Goal: Register for event/course: Sign up to attend an event or enroll in a course

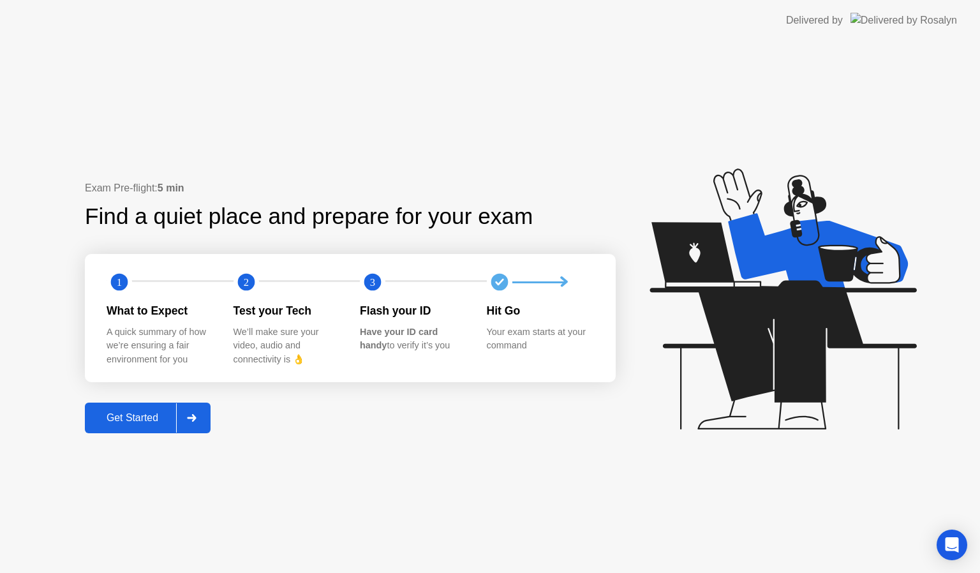
click at [140, 419] on div "Get Started" at bounding box center [132, 417] width 87 height 11
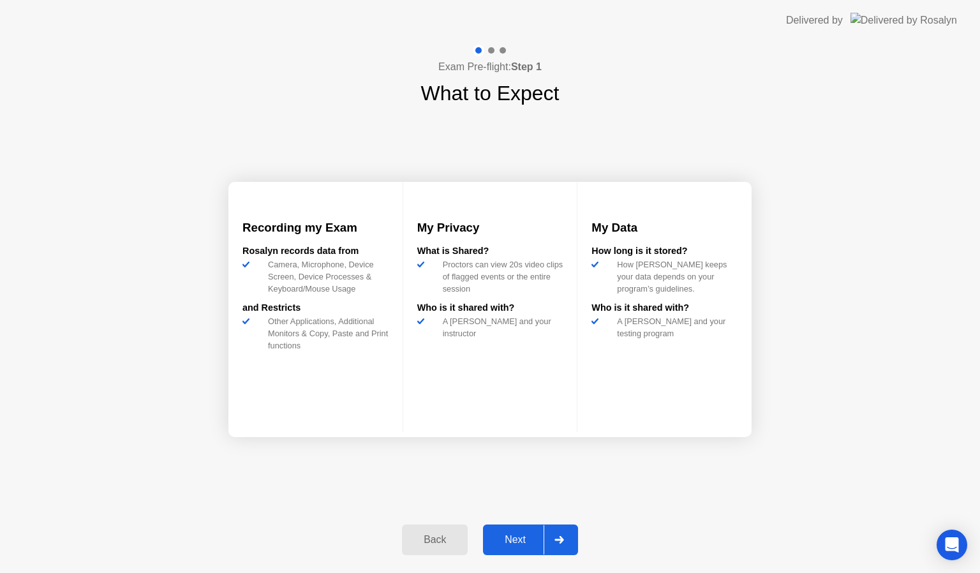
click at [518, 548] on button "Next" at bounding box center [530, 540] width 95 height 31
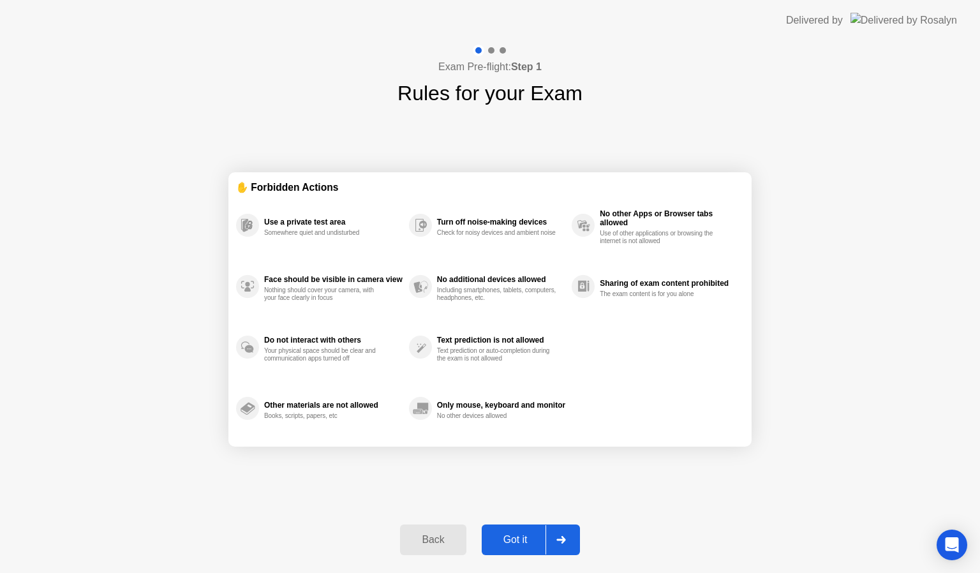
click at [518, 548] on button "Got it" at bounding box center [531, 540] width 98 height 31
select select "**********"
select select "*******"
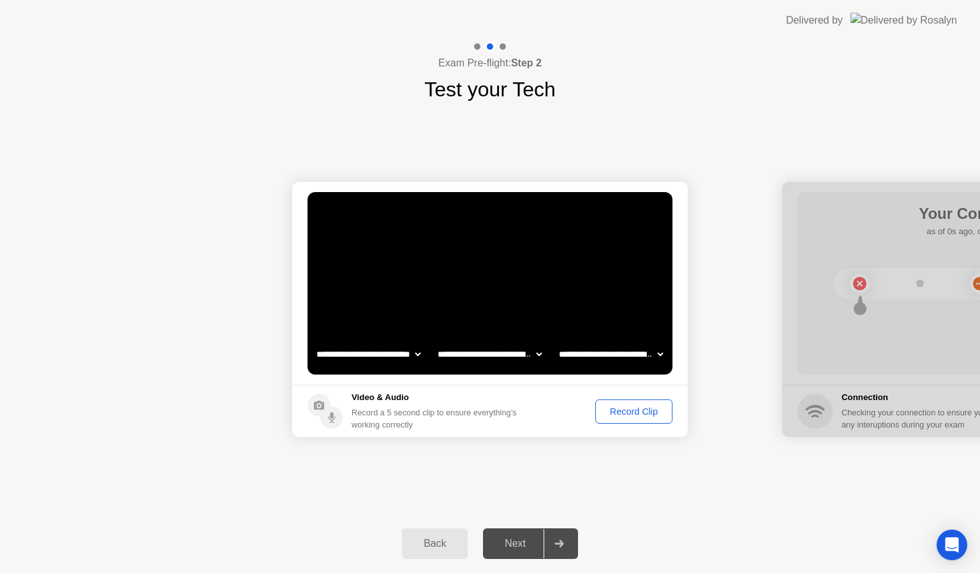
click at [624, 402] on button "Record Clip" at bounding box center [634, 412] width 77 height 24
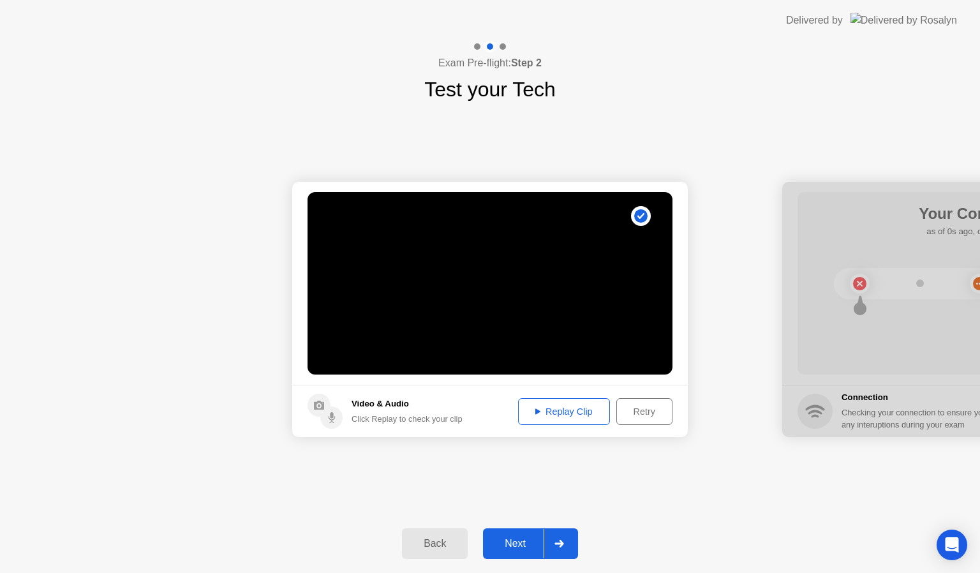
click at [518, 540] on div "Next" at bounding box center [515, 543] width 57 height 11
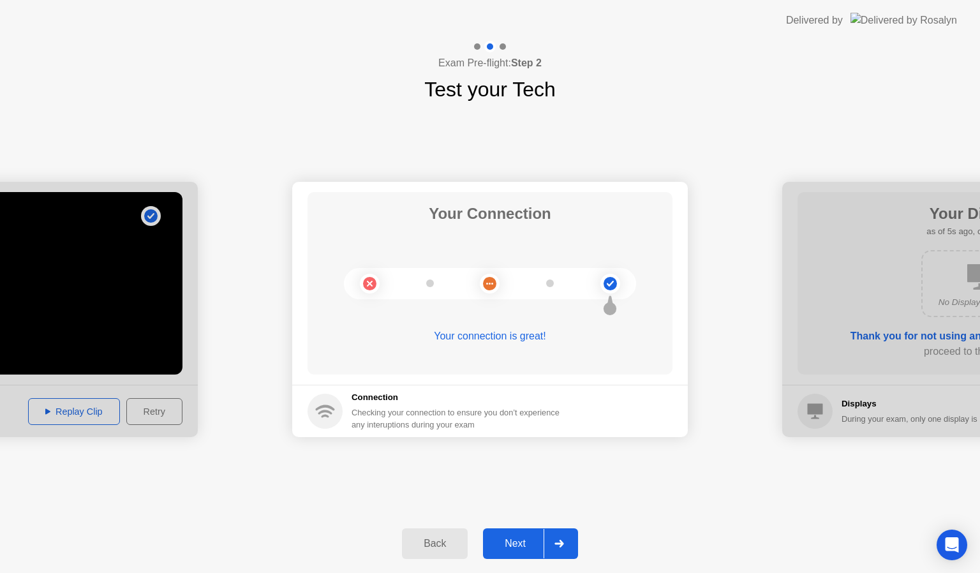
click at [518, 540] on div "Next" at bounding box center [515, 543] width 57 height 11
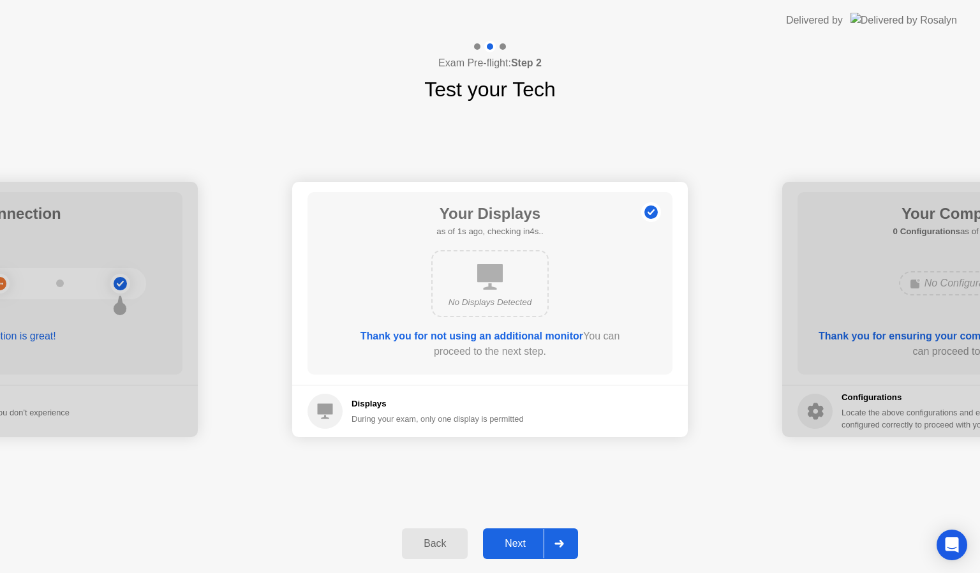
click at [518, 540] on div "Next" at bounding box center [515, 543] width 57 height 11
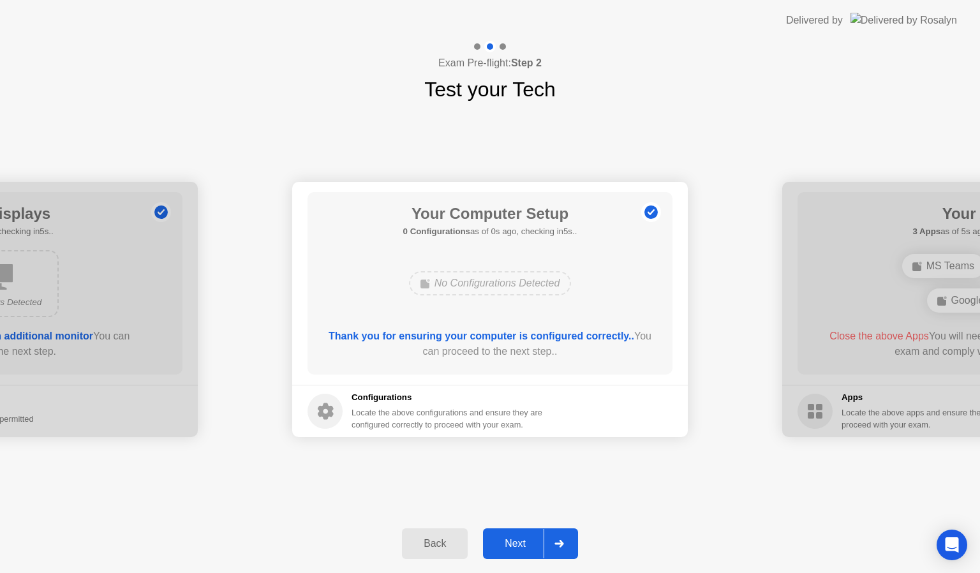
click at [518, 540] on div "Next" at bounding box center [515, 543] width 57 height 11
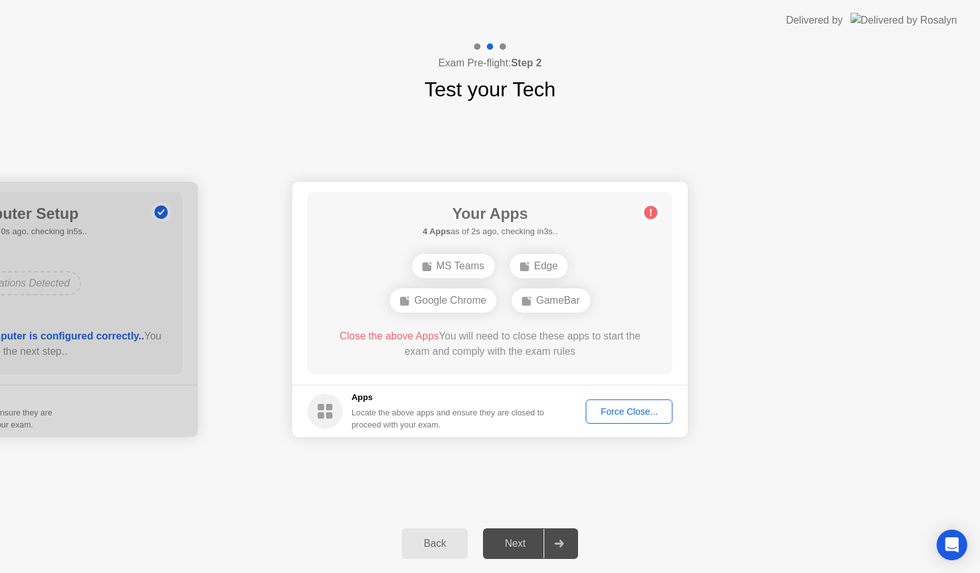
click at [616, 412] on div "Force Close..." at bounding box center [629, 412] width 78 height 10
click at [622, 413] on div "Force Close..." at bounding box center [629, 412] width 78 height 10
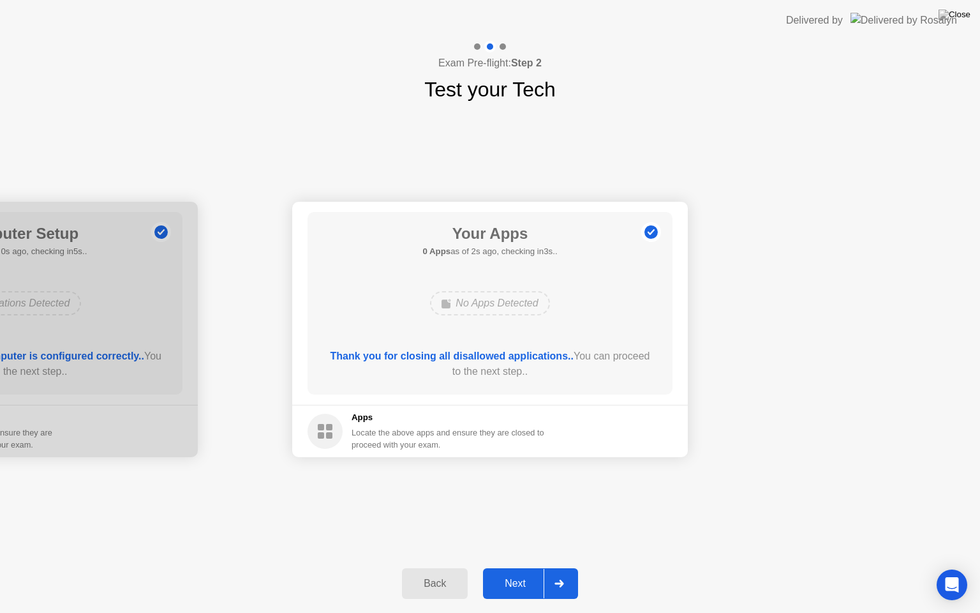
click at [507, 573] on div "Next" at bounding box center [515, 583] width 57 height 11
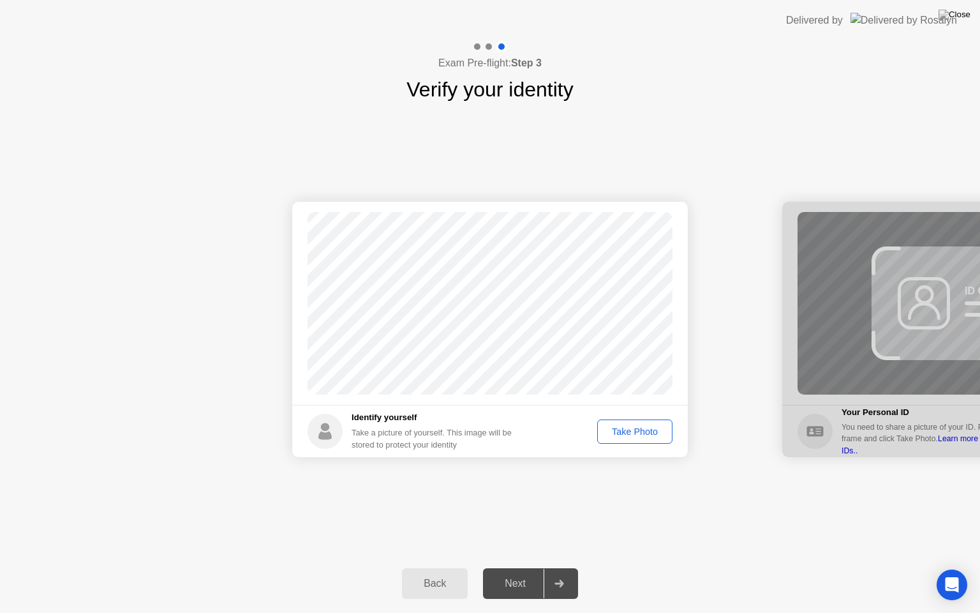
click at [639, 432] on div "Take Photo" at bounding box center [635, 431] width 66 height 10
click at [517, 573] on div "Next" at bounding box center [515, 583] width 57 height 11
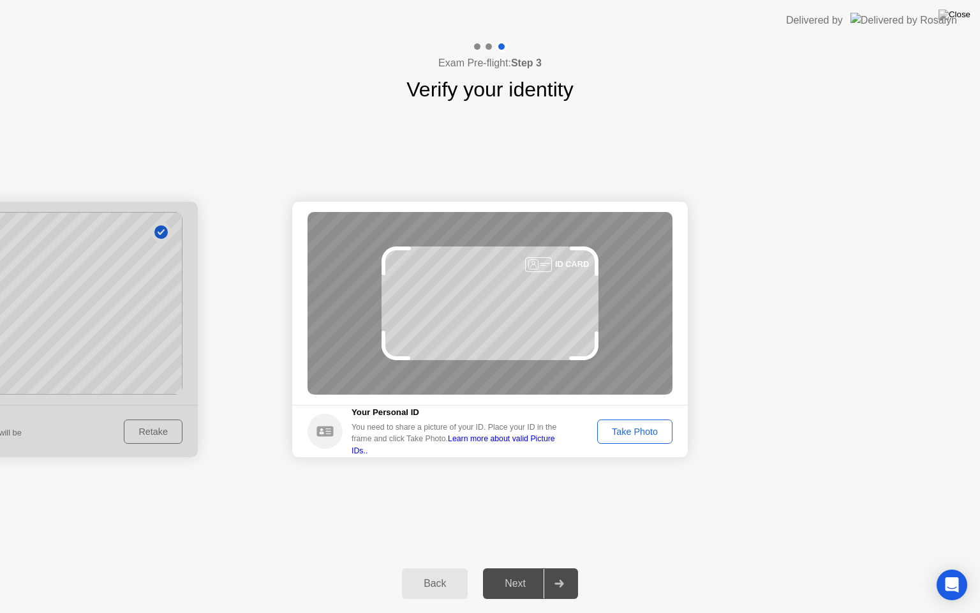
click at [621, 426] on div "Take Photo" at bounding box center [635, 431] width 66 height 10
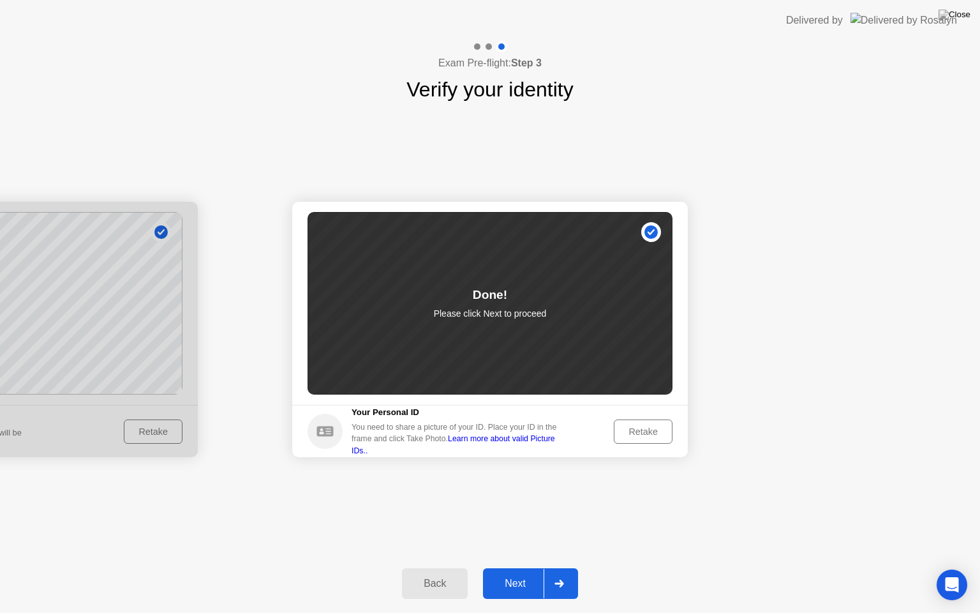
click at [506, 573] on div "Next" at bounding box center [515, 583] width 57 height 11
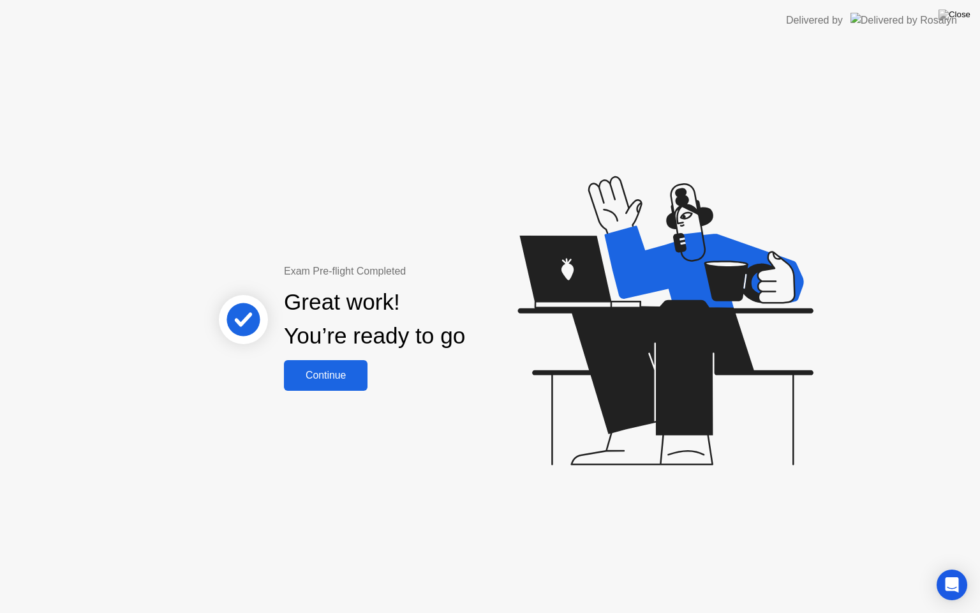
click at [316, 371] on div "Continue" at bounding box center [326, 375] width 76 height 11
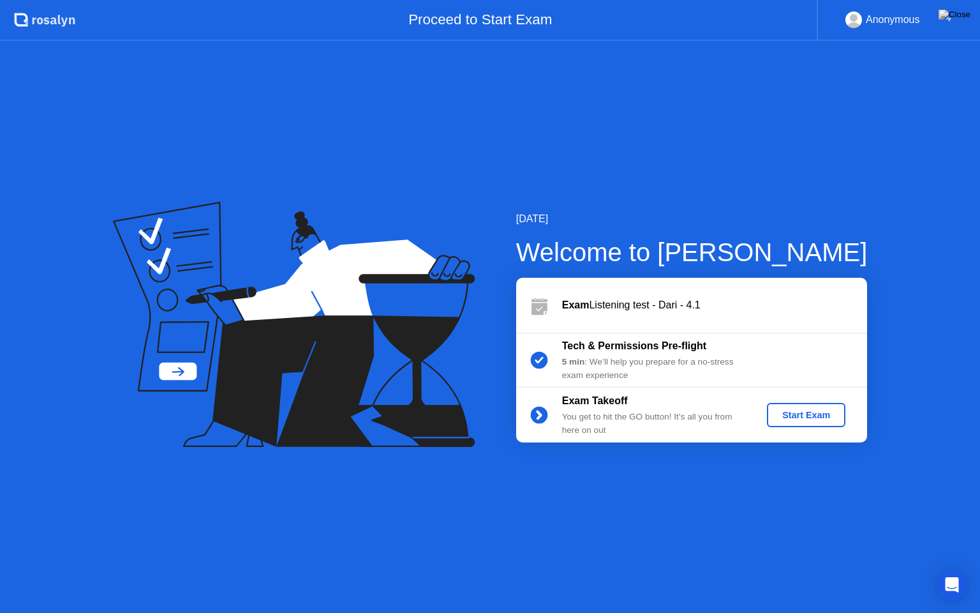
click at [818, 410] on div "Start Exam" at bounding box center [806, 415] width 68 height 10
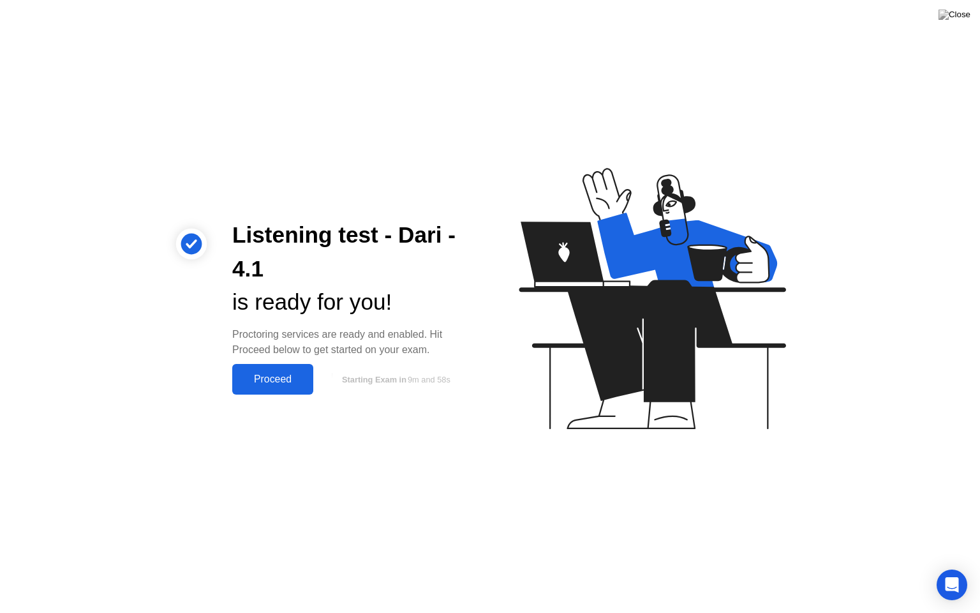
click at [280, 385] on div "Proceed" at bounding box center [272, 378] width 73 height 11
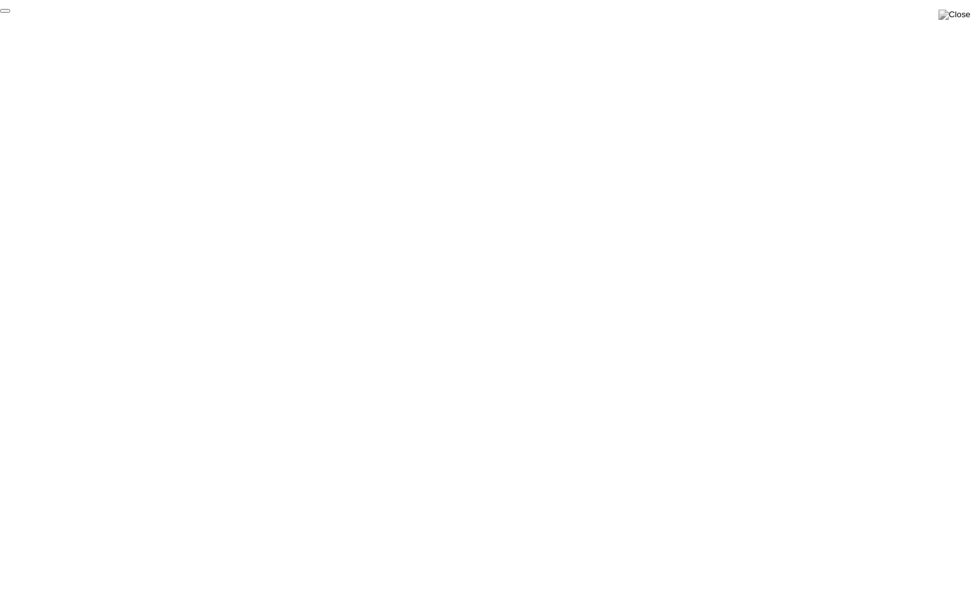
click div "End Proctoring Session"
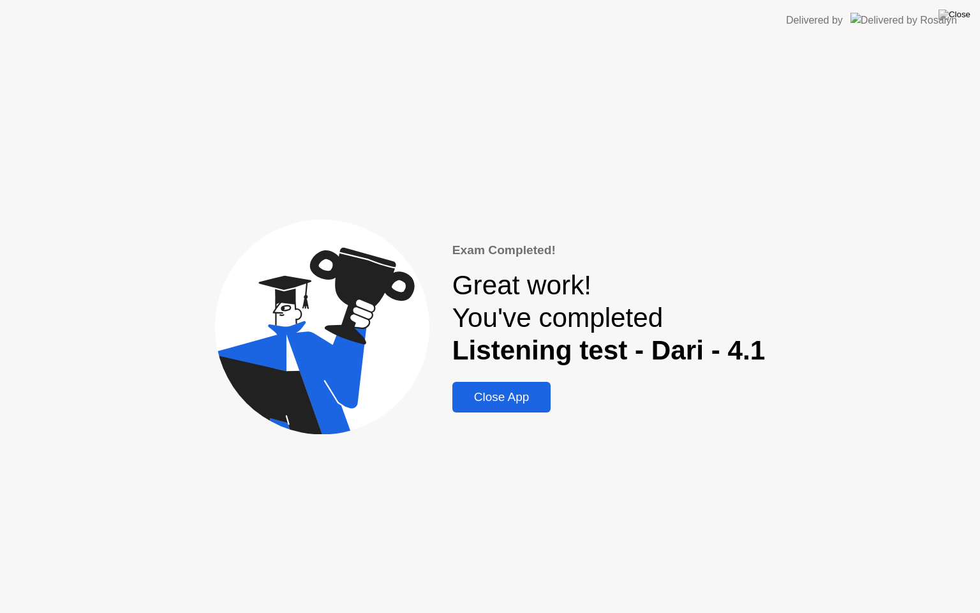
click at [485, 393] on div "Close App" at bounding box center [501, 397] width 91 height 14
